Goal: Communication & Community: Answer question/provide support

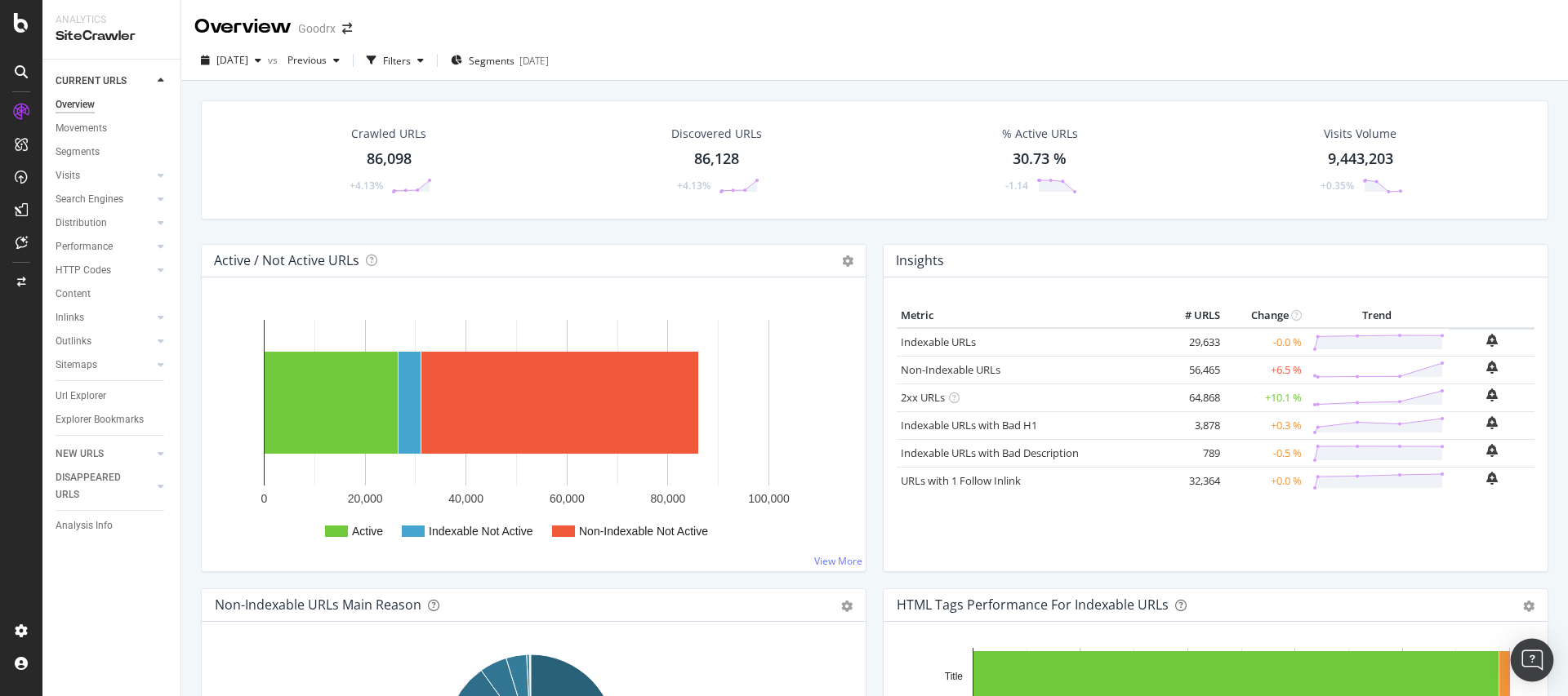
click at [1525, 654] on img "Open Intercom Messenger" at bounding box center [1532, 660] width 22 height 22
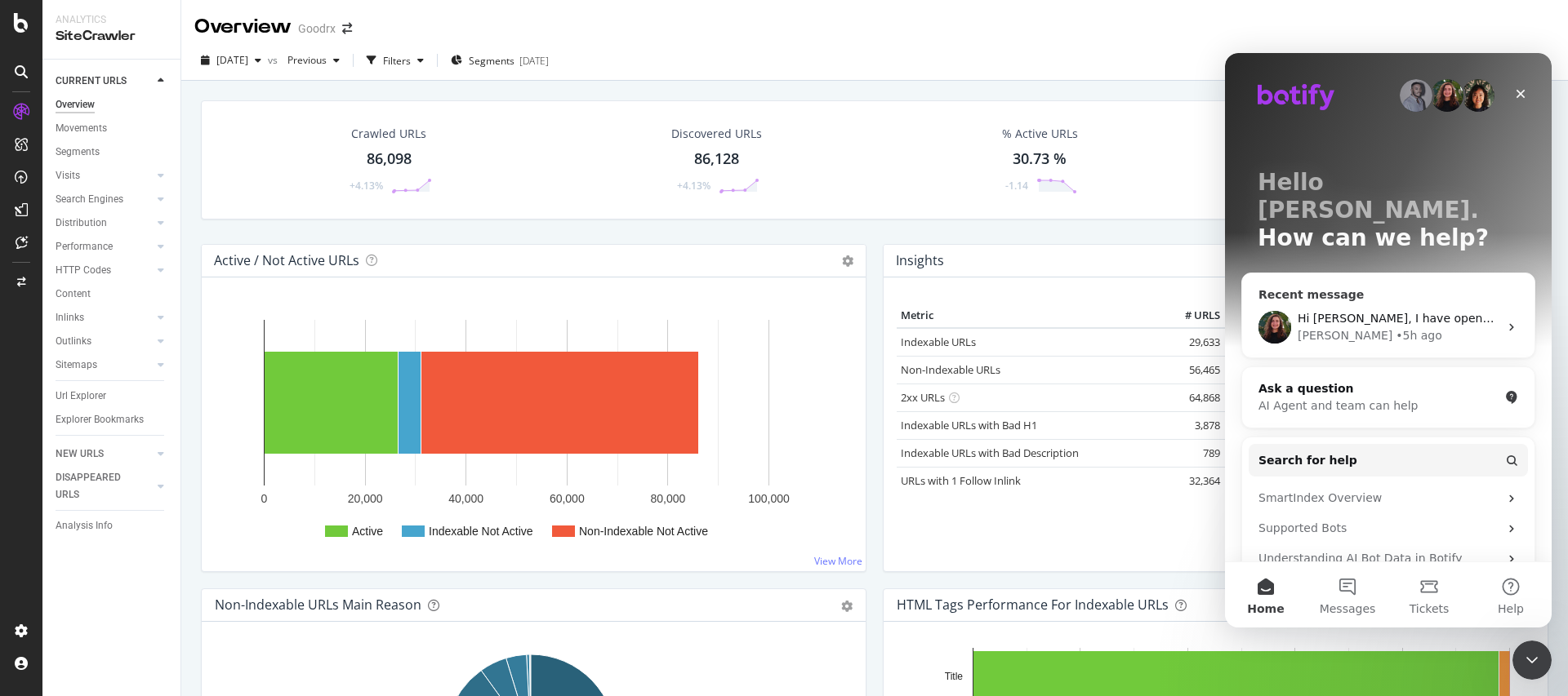
click at [1378, 297] on div "Hi Jacob, I have opened the URL, and can see a 200 status code (cf. screenshot)…" at bounding box center [1388, 327] width 292 height 61
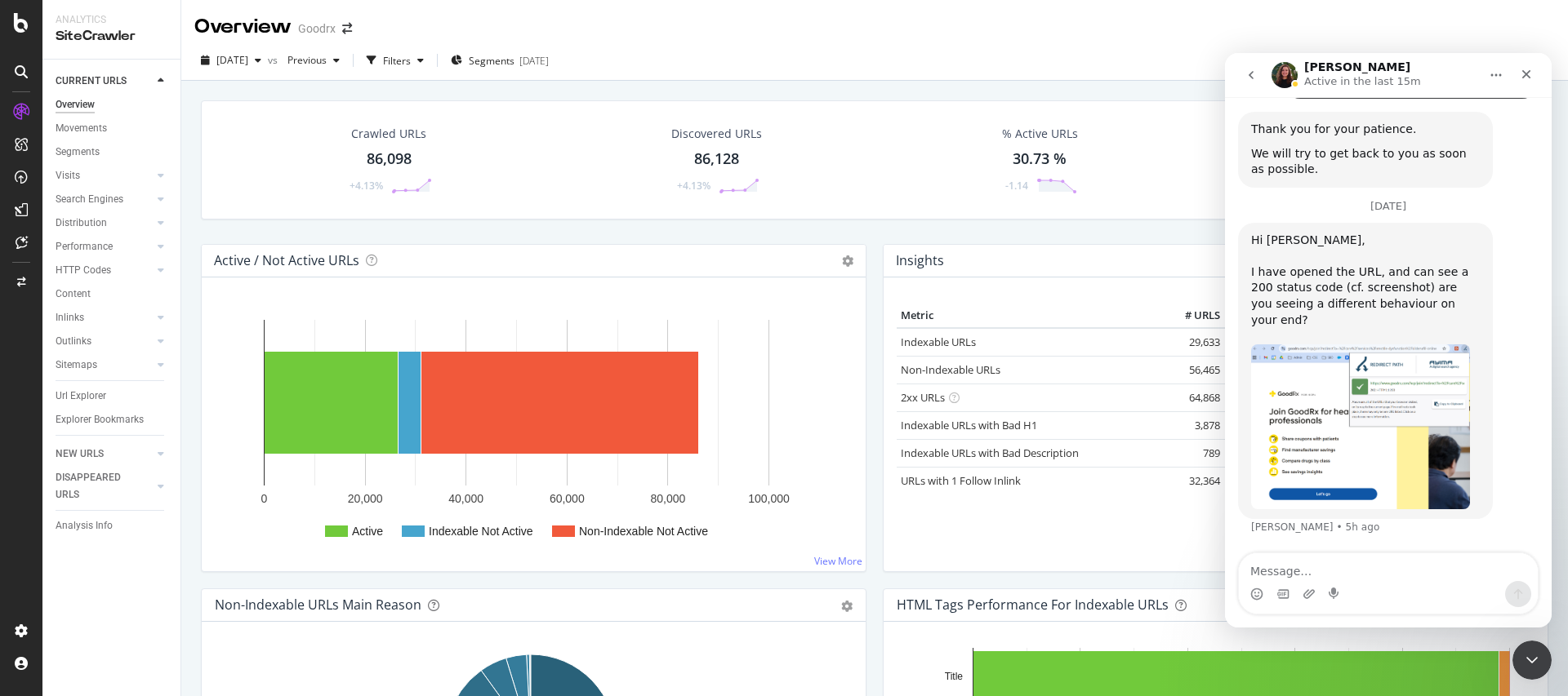
scroll to position [2638, 0]
click at [1350, 421] on img "Anne says…" at bounding box center [1360, 427] width 219 height 166
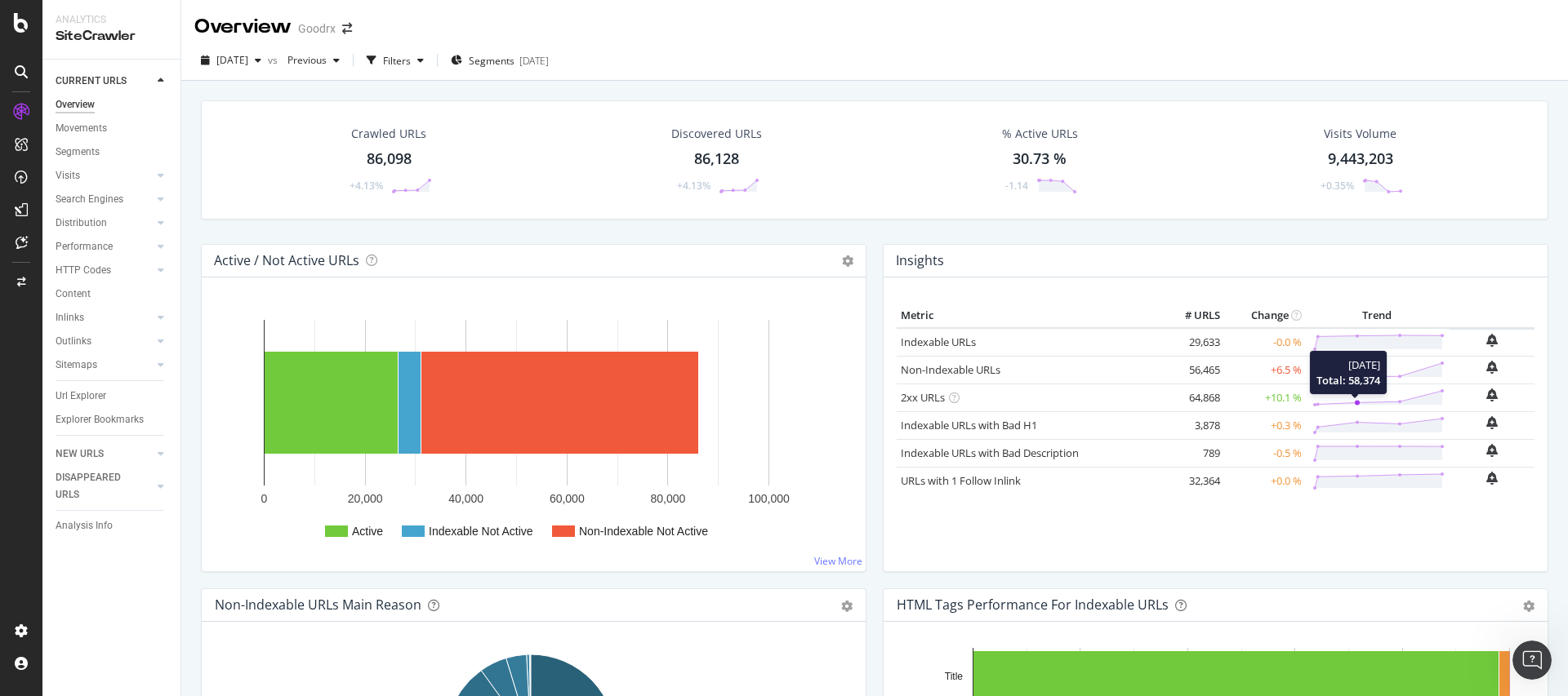
scroll to position [2641, 0]
click at [1534, 640] on body "Analytics SiteCrawler CURRENT URLS Overview Movements Segments Visits Analysis …" at bounding box center [784, 348] width 1568 height 696
click at [1533, 669] on icon "Open Intercom Messenger" at bounding box center [1530, 658] width 27 height 27
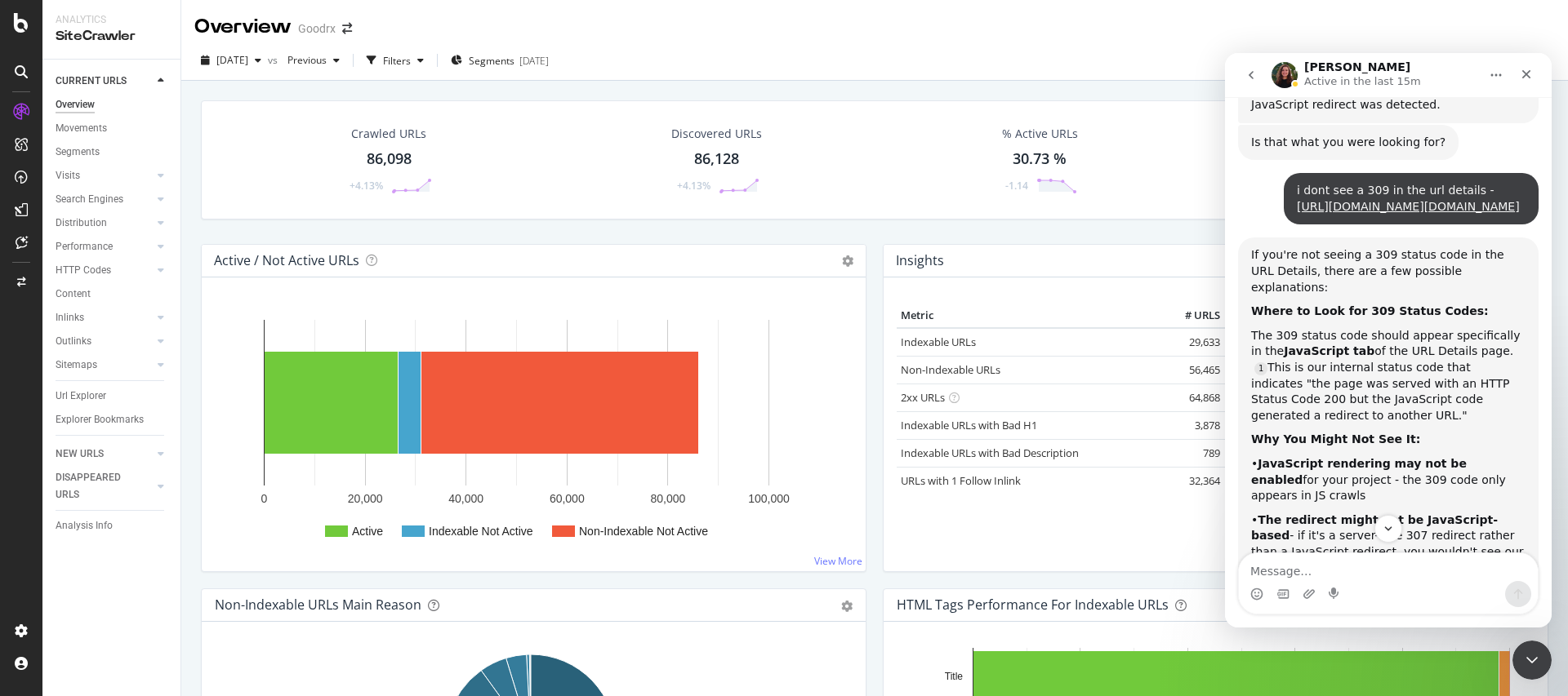
scroll to position [894, 0]
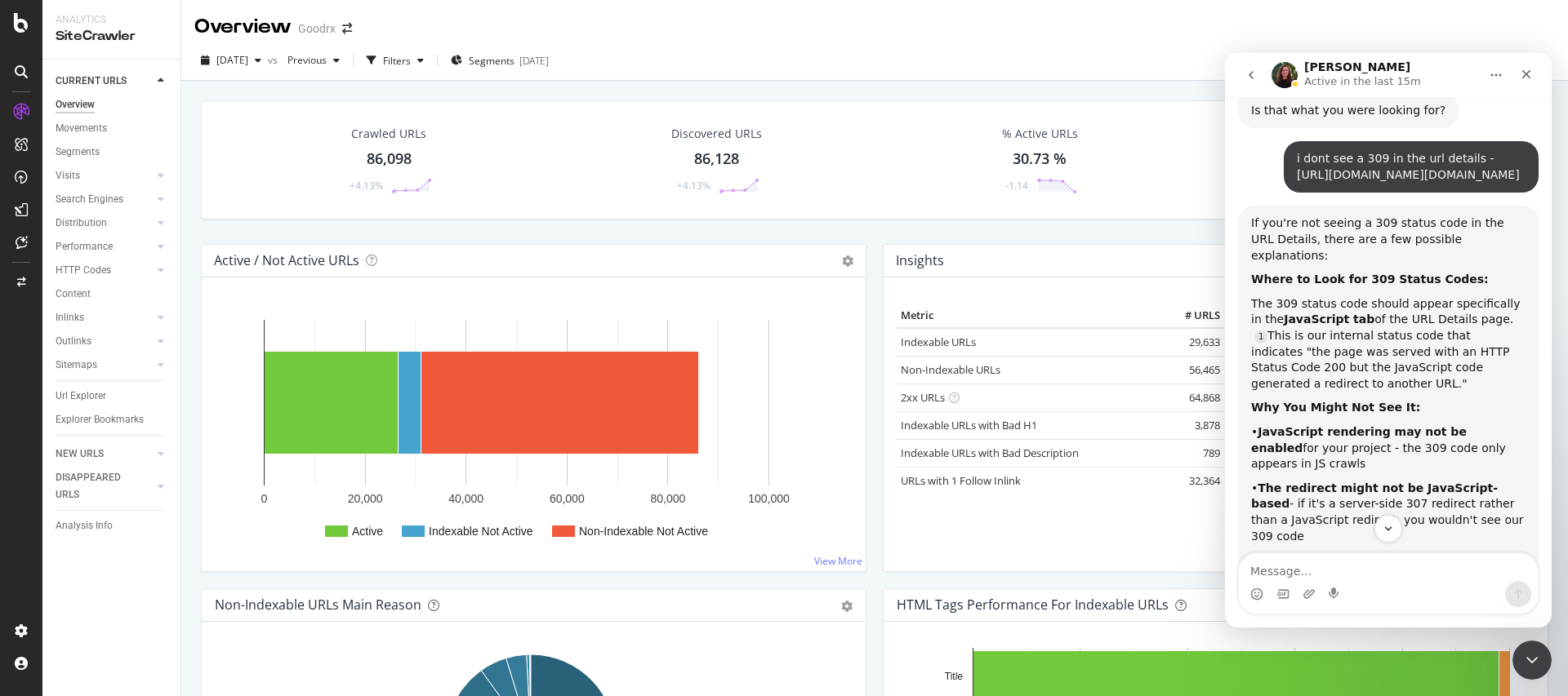
click at [1397, 181] on link "https://app.botify.com/goodrx0/goodrx/crawl/urls?tab=javascript&url=https%3A%2F…" at bounding box center [1408, 175] width 223 height 13
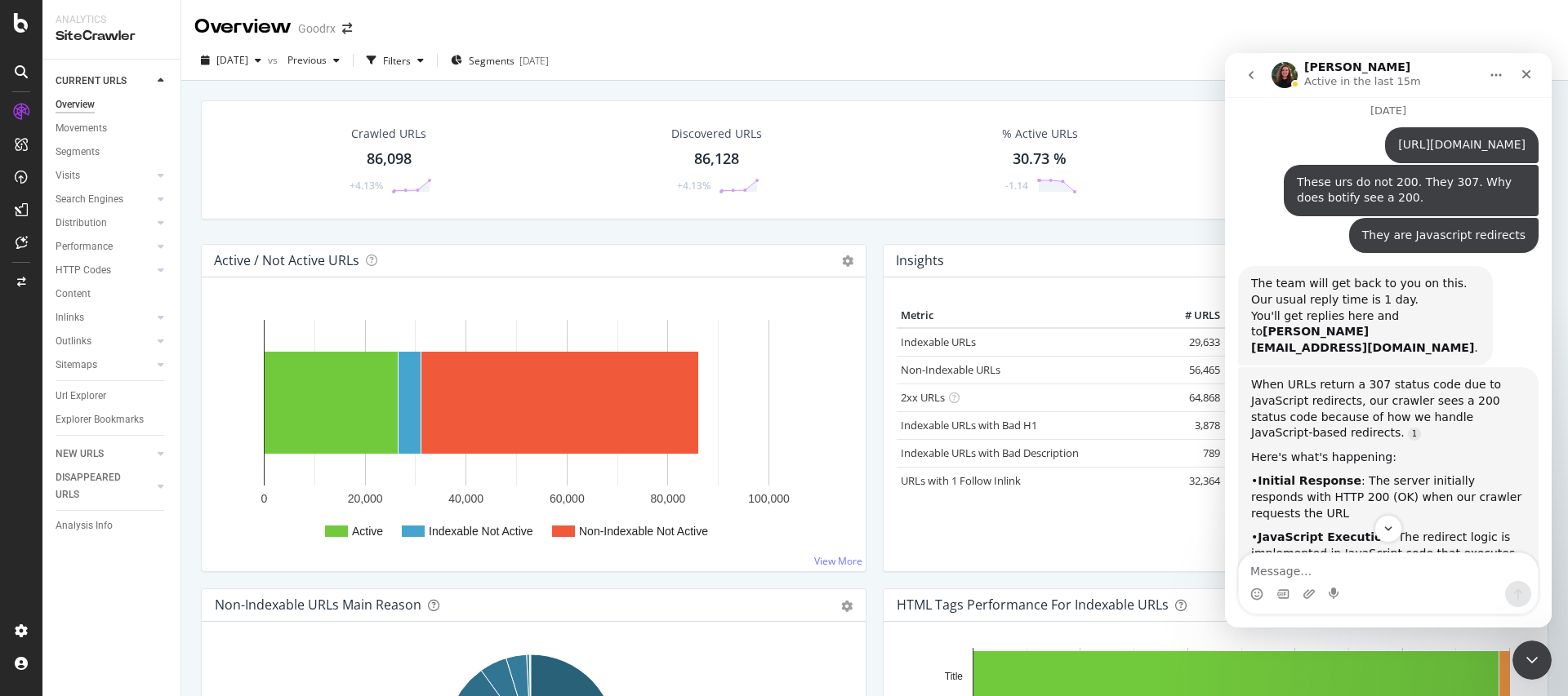
scroll to position [0, 0]
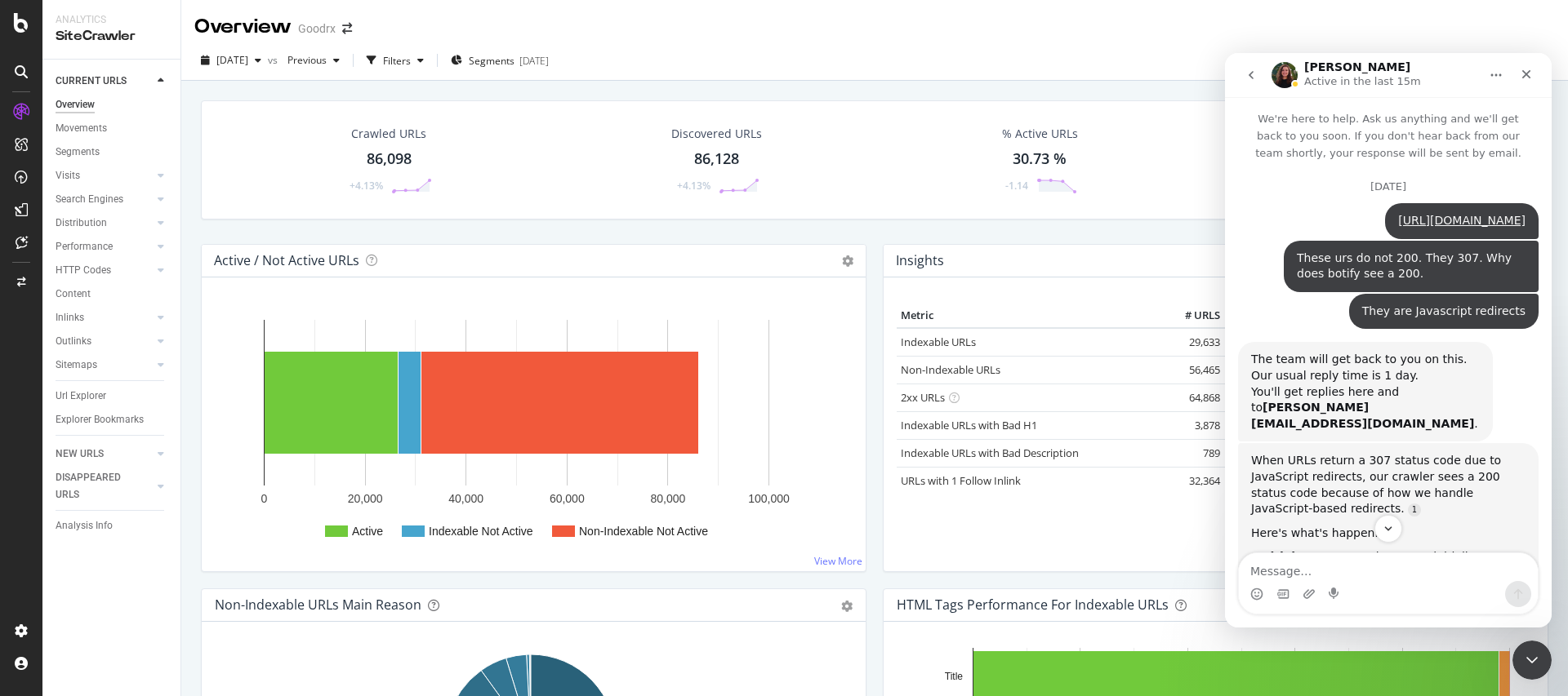
click at [1399, 229] on div "https://app.botify.com/goodrx0/goodrx/crawl/explorer?explorerFilter=%7B%22filte…" at bounding box center [1461, 221] width 127 height 17
click at [1399, 227] on link "https://app.botify.com/goodrx0/goodrx/crawl/explorer?explorerFilter=%7B%22filte…" at bounding box center [1461, 221] width 127 height 13
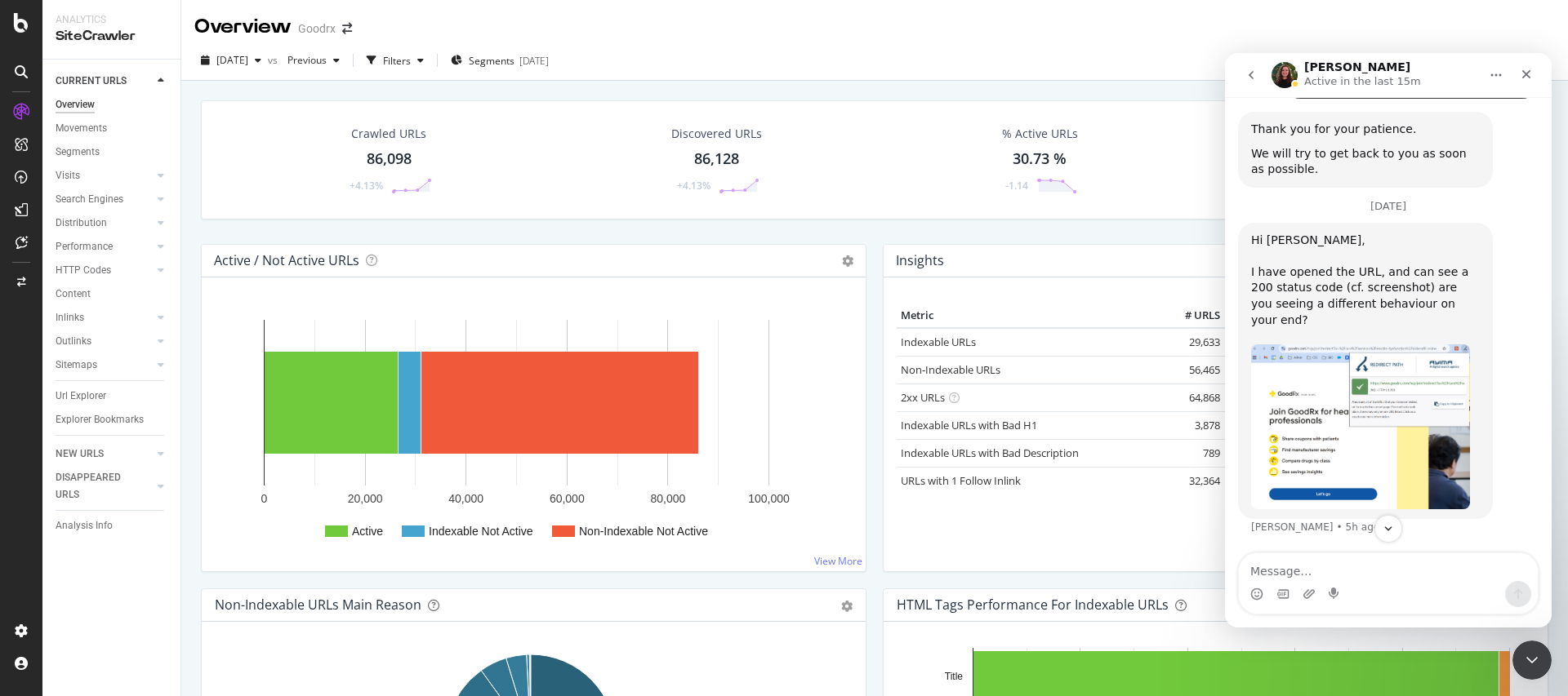
scroll to position [2641, 0]
click at [1393, 392] on img "Anne says…" at bounding box center [1360, 427] width 219 height 166
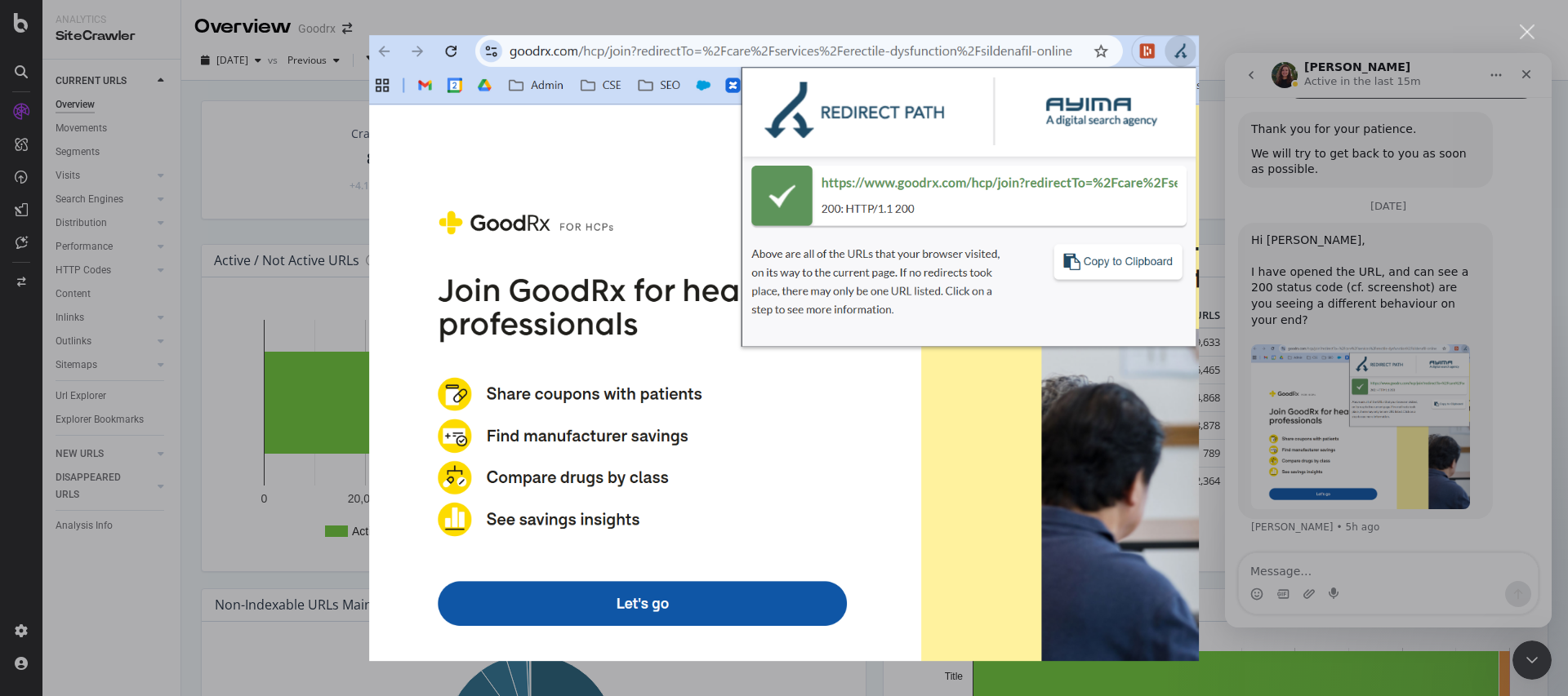
scroll to position [0, 0]
click at [1178, 521] on img "Close" at bounding box center [784, 348] width 830 height 627
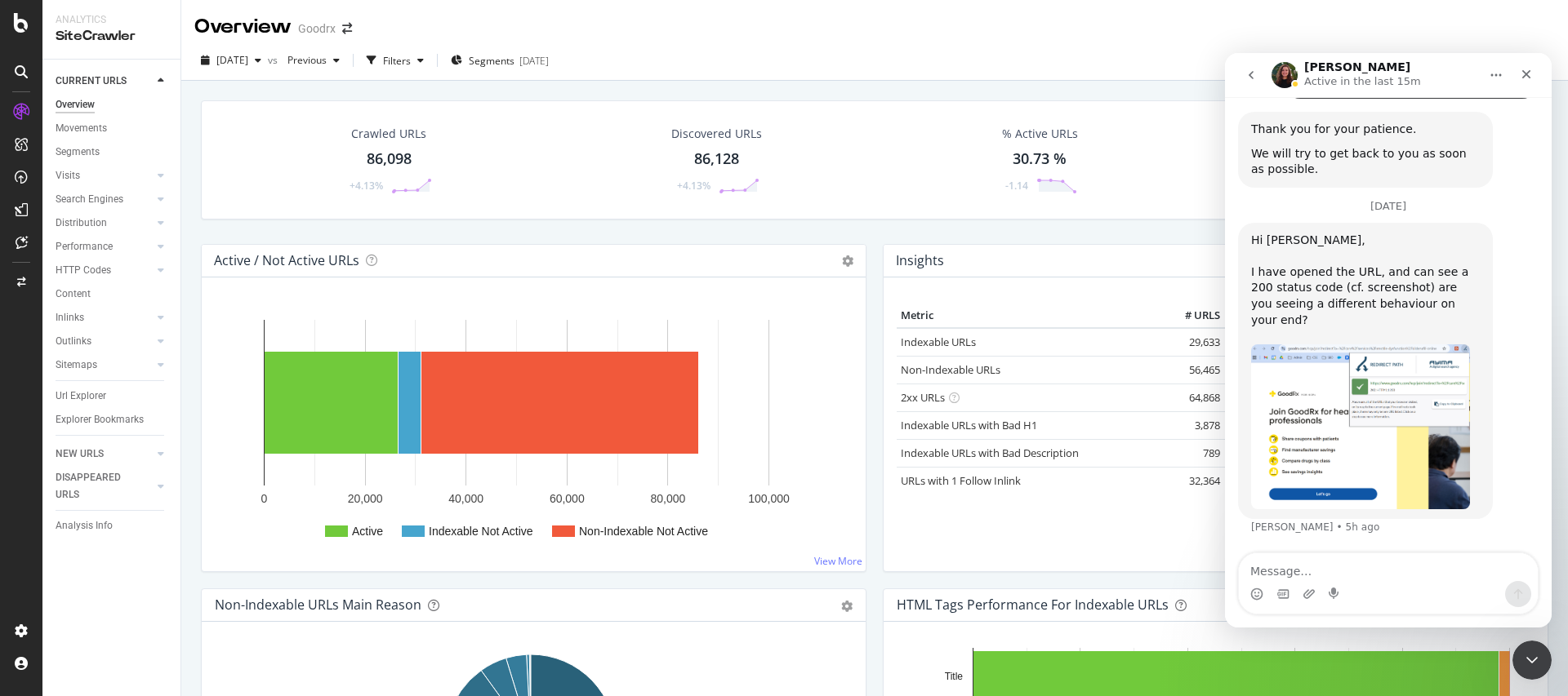
scroll to position [2641, 0]
click at [1365, 575] on textarea "Message…" at bounding box center [1389, 567] width 299 height 27
click at [1314, 593] on icon "Upload attachment" at bounding box center [1309, 594] width 13 height 13
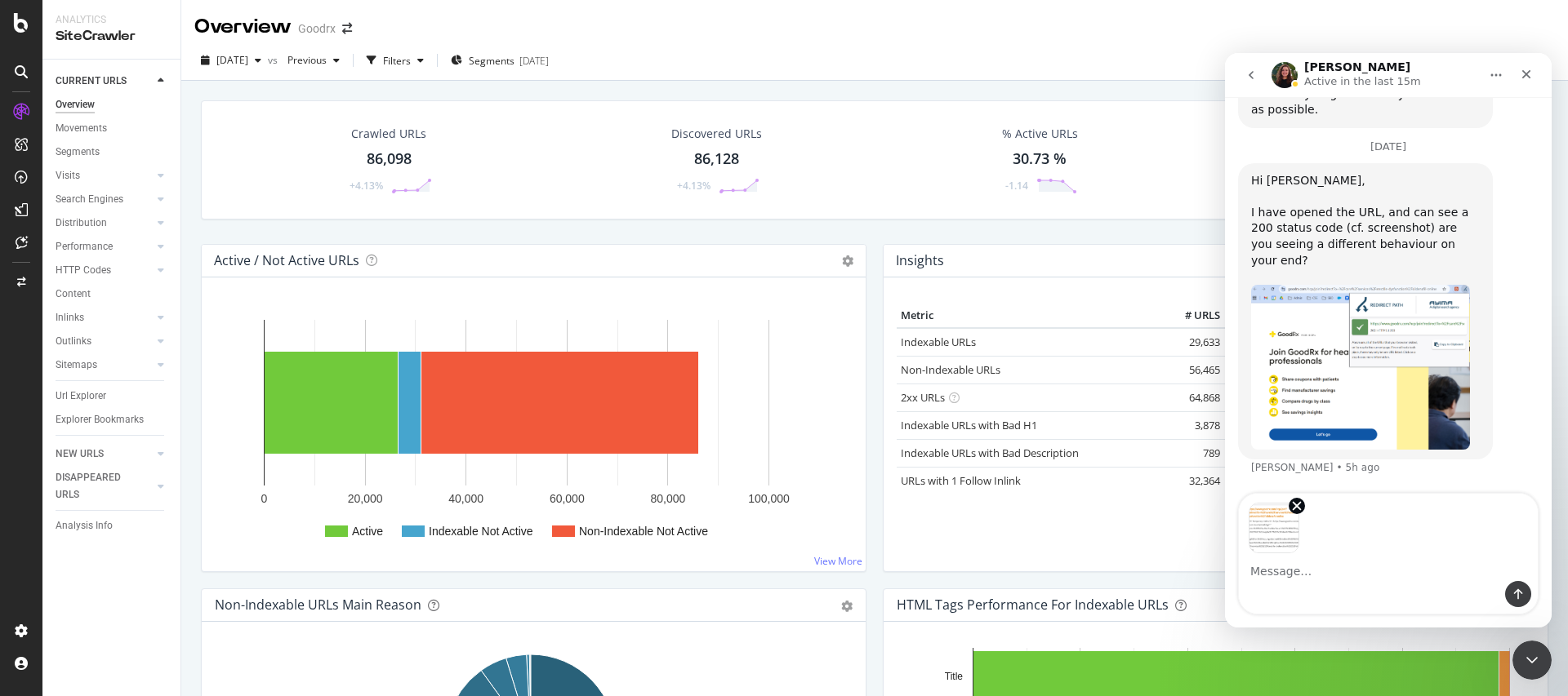
scroll to position [2701, 0]
click at [1523, 593] on icon "Send a message…" at bounding box center [1518, 594] width 13 height 13
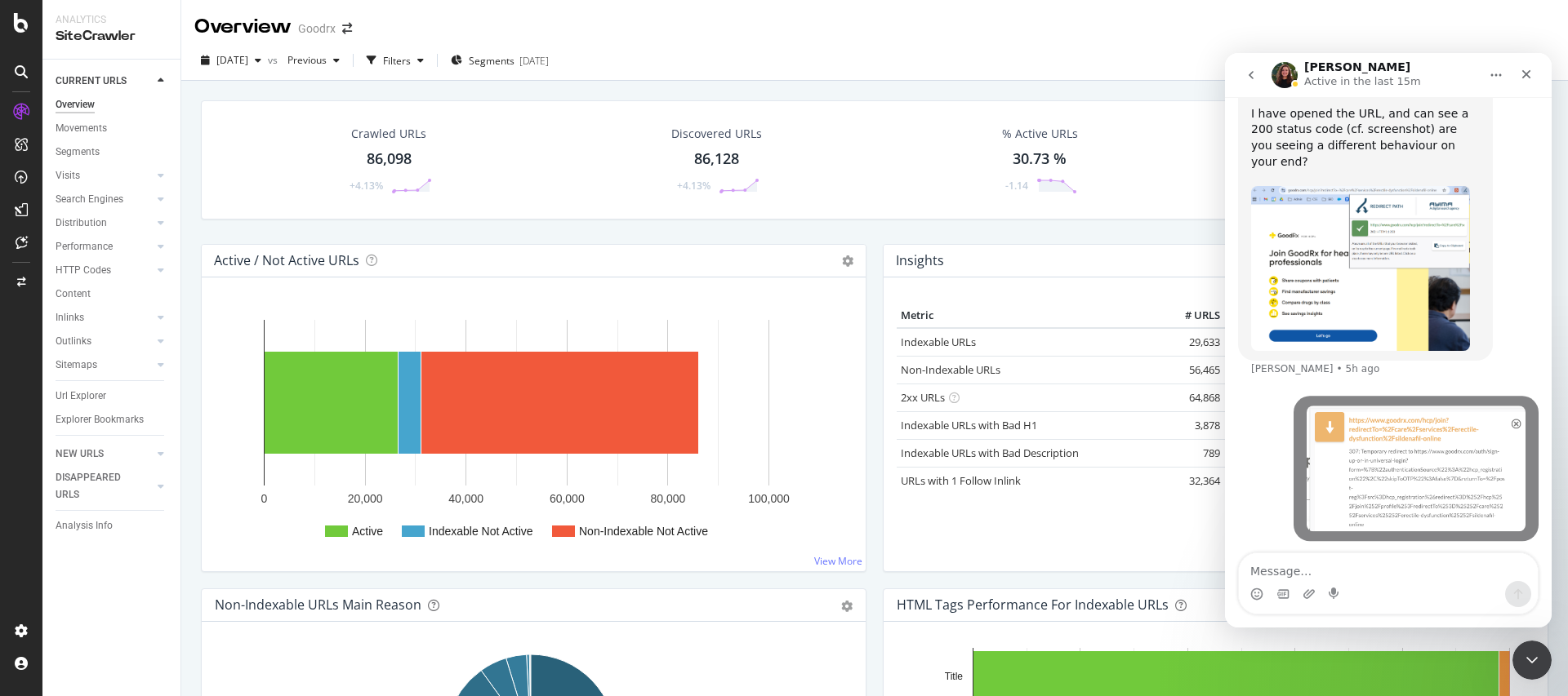
scroll to position [2799, 0]
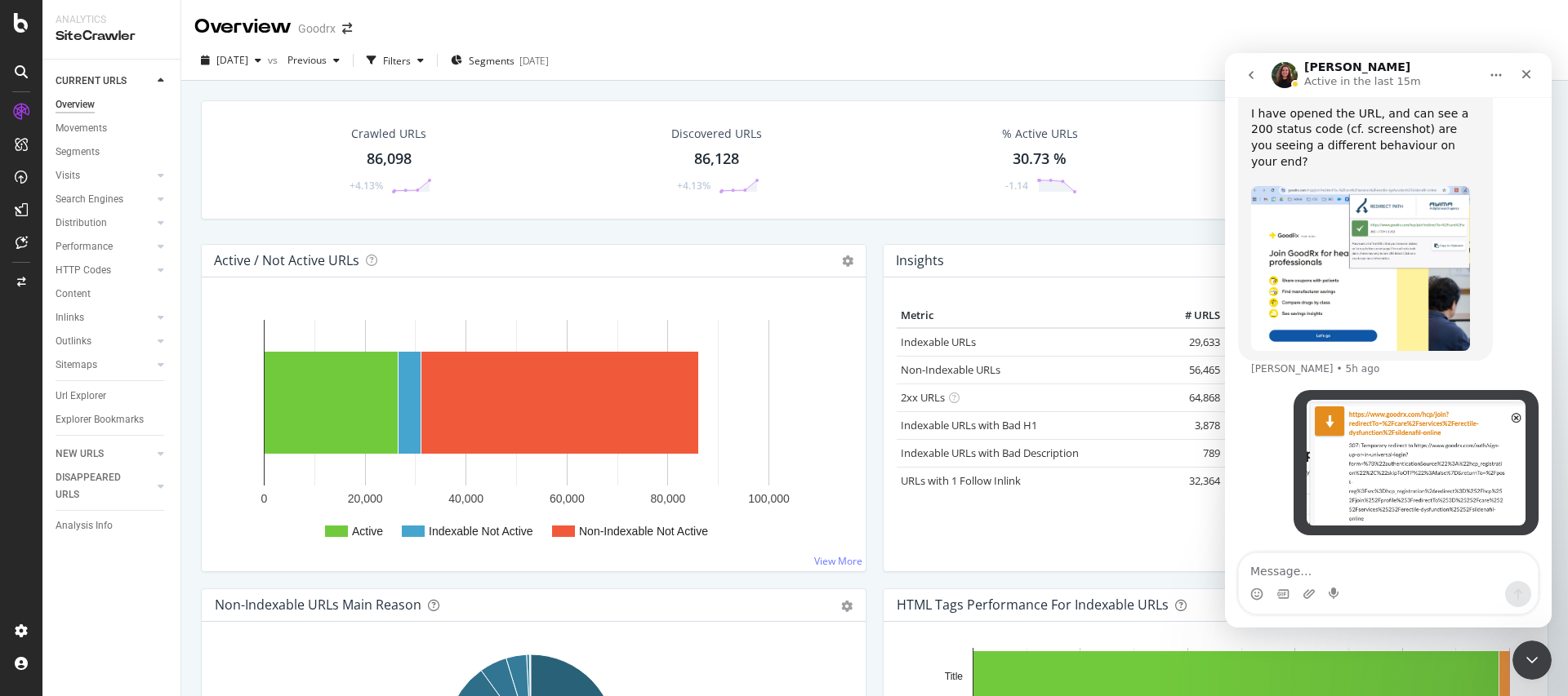
click at [1375, 577] on textarea "Message…" at bounding box center [1389, 567] width 299 height 27
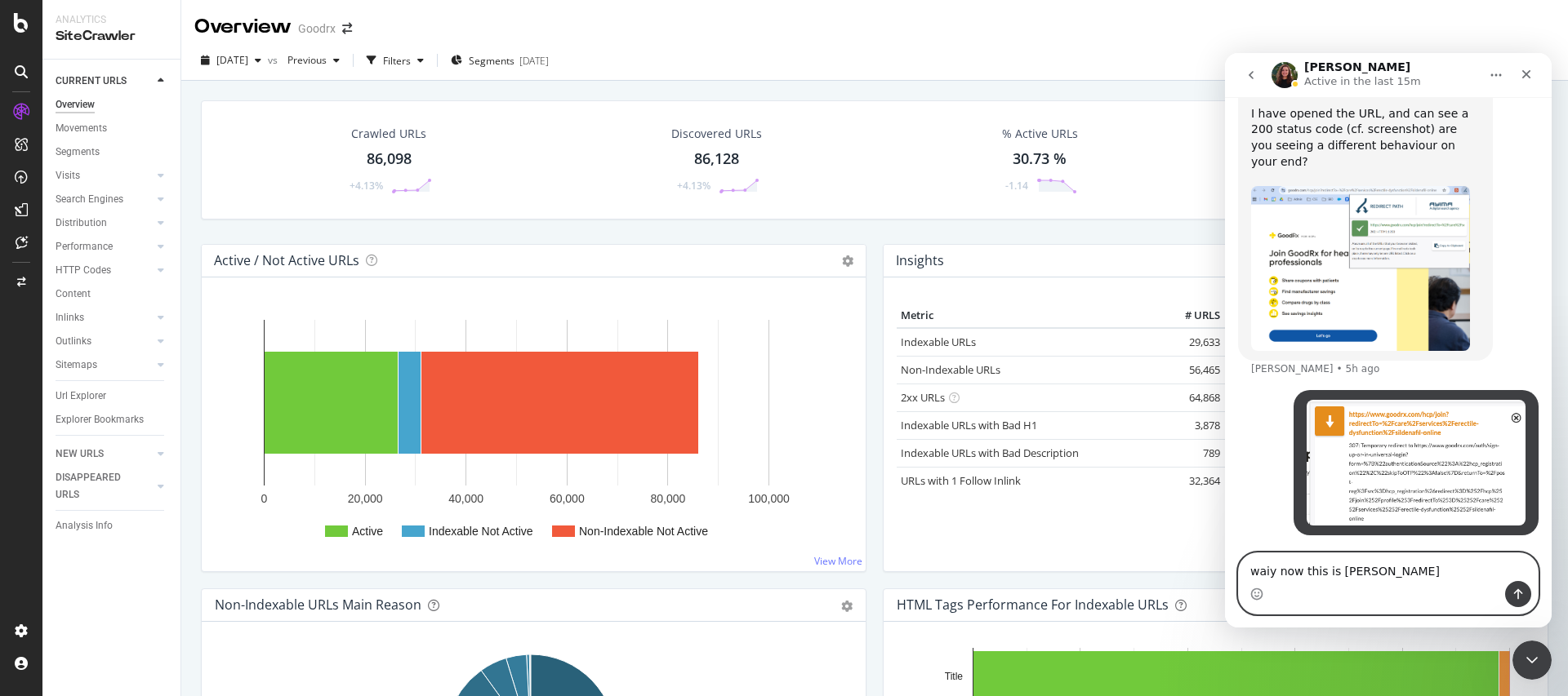
type textarea "waiy now this is weird"
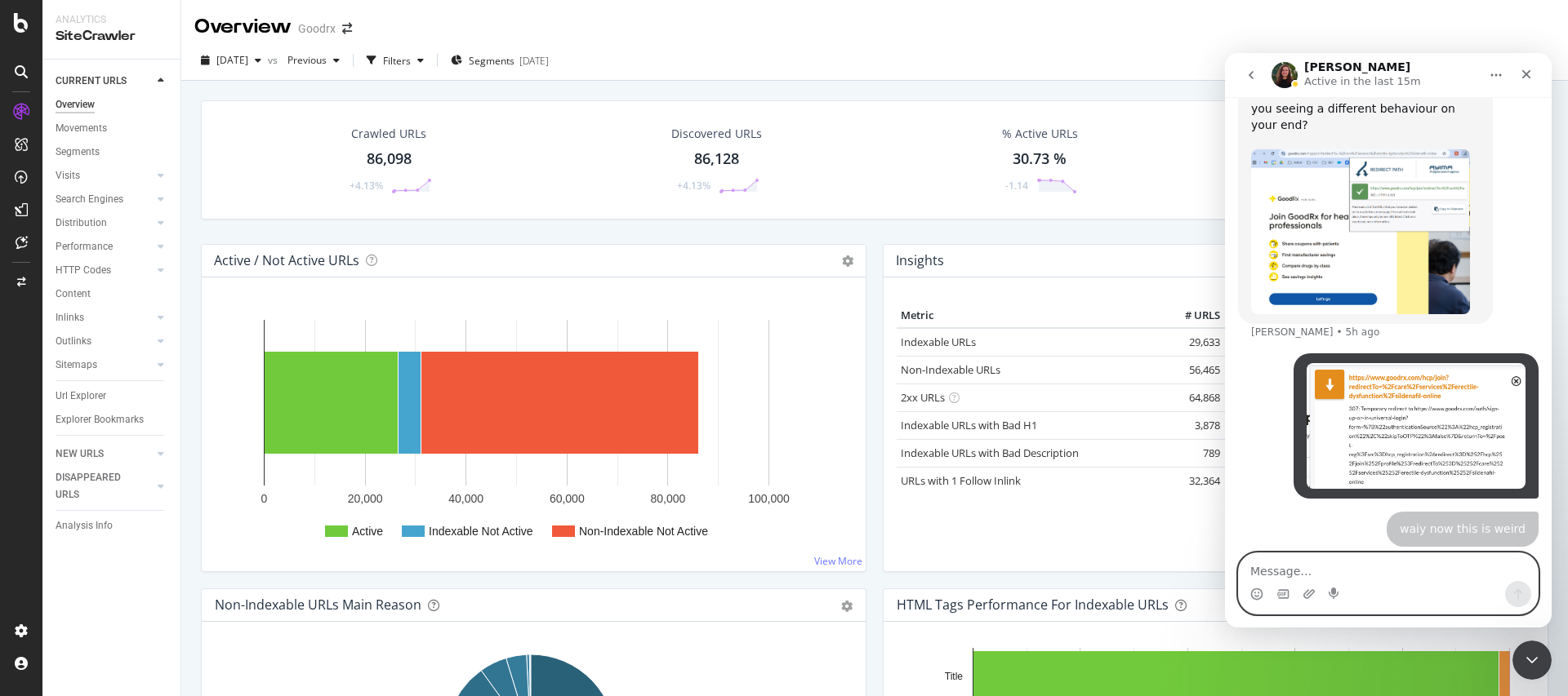
scroll to position [2836, 0]
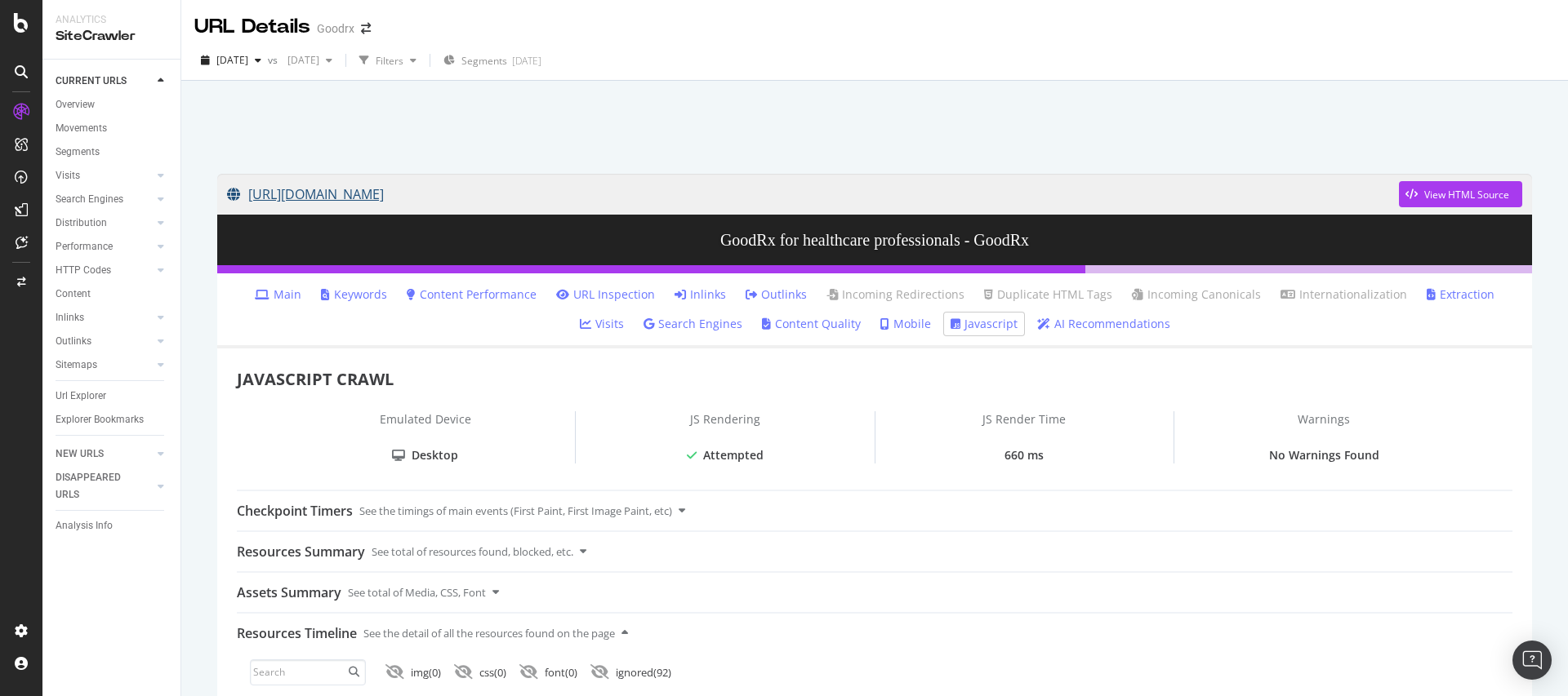
click at [907, 194] on link "[URL][DOMAIN_NAME]" at bounding box center [813, 194] width 1172 height 41
click at [893, 190] on link "[URL][DOMAIN_NAME]" at bounding box center [813, 194] width 1172 height 41
drag, startPoint x: 826, startPoint y: 195, endPoint x: 870, endPoint y: 403, distance: 212.6
click at [0, 0] on div "Analytics SiteCrawler CURRENT URLS Overview Movements Segments Visits Analysis …" at bounding box center [784, 348] width 1568 height 696
